Goal: Check status: Check status

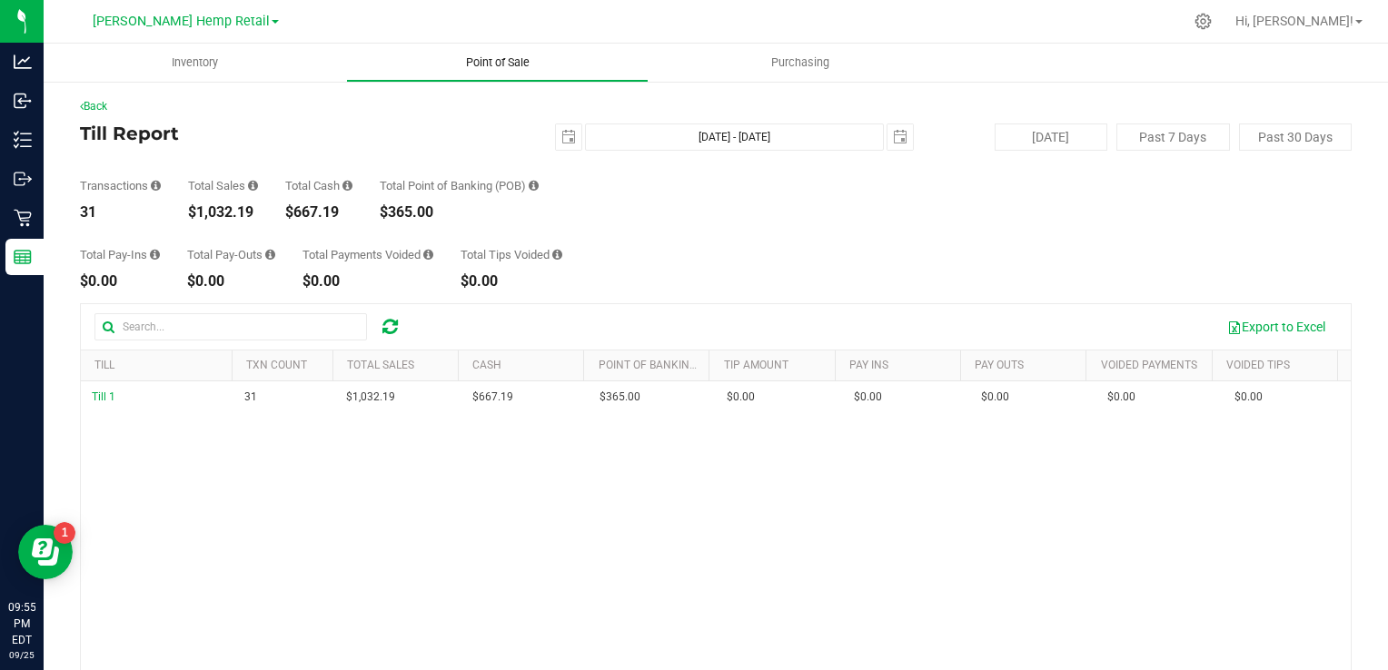
click at [519, 57] on span "Point of Sale" at bounding box center [497, 62] width 113 height 16
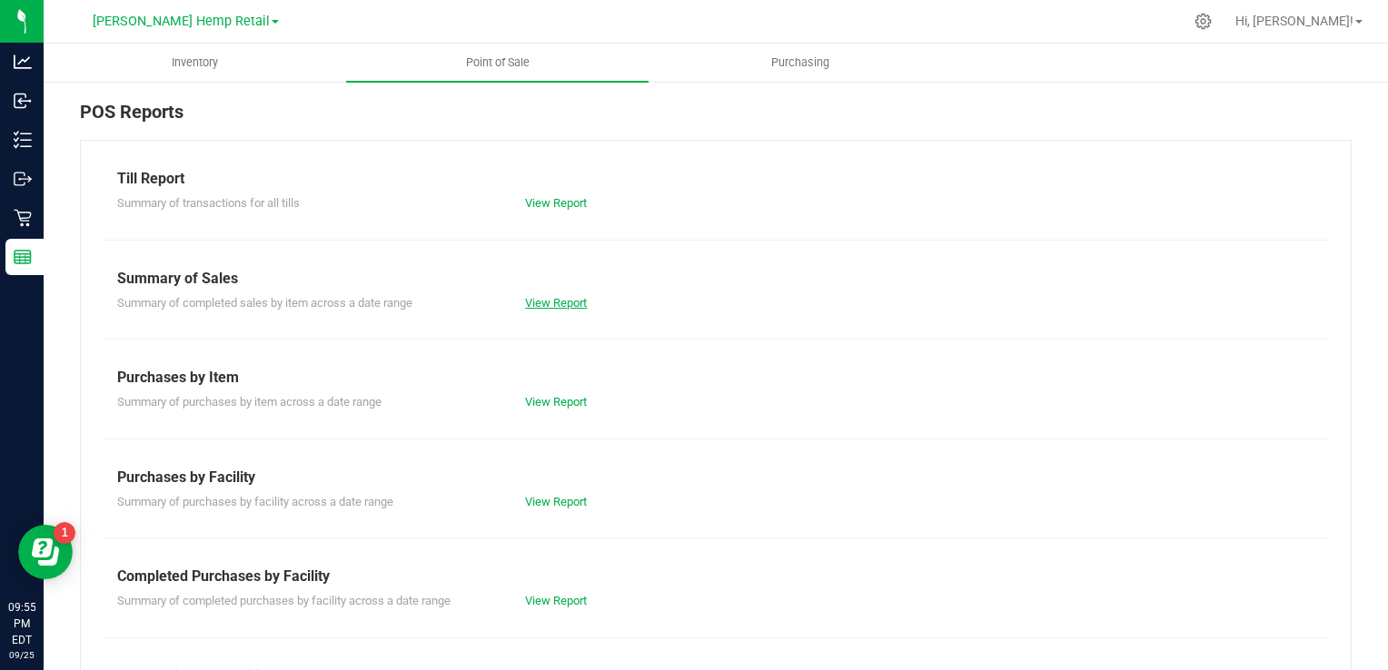
click at [569, 296] on link "View Report" at bounding box center [556, 303] width 62 height 14
